Goal: Check status: Check status

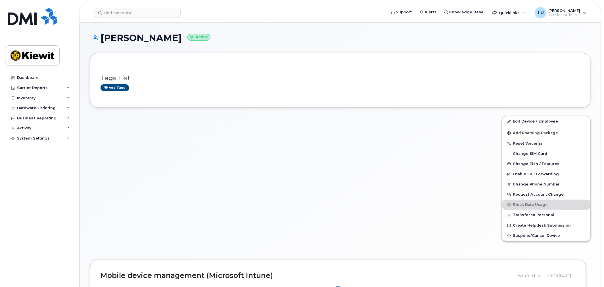
click at [124, 20] on header "Support Alerts Knowledge Base Quicklinks Suspend / Cancel Device Change SIM Car…" at bounding box center [341, 13] width 522 height 20
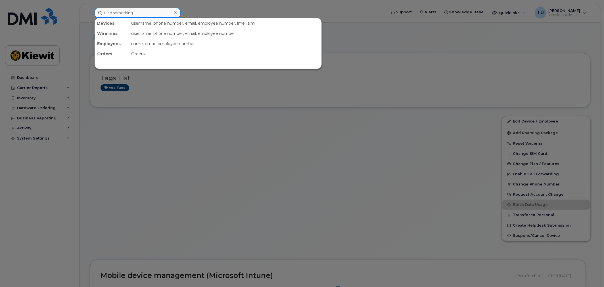
click at [124, 12] on input at bounding box center [138, 13] width 86 height 10
click at [121, 15] on input at bounding box center [138, 13] width 86 height 10
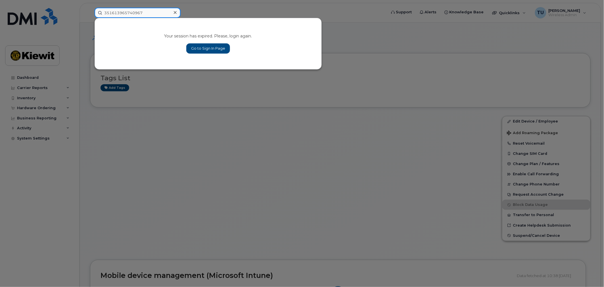
type input "351613965740967"
click at [147, 13] on input "351613965740967" at bounding box center [138, 13] width 86 height 10
click at [208, 53] on link "Go to Sign In Page" at bounding box center [208, 48] width 44 height 10
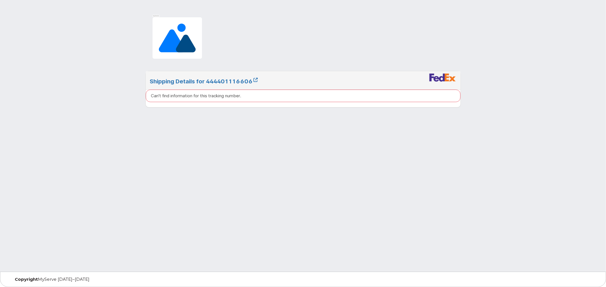
click at [335, 98] on div "Can't find information for this tracking number." at bounding box center [303, 96] width 315 height 12
click at [257, 78] on icon at bounding box center [256, 80] width 4 height 4
